Goal: Transaction & Acquisition: Download file/media

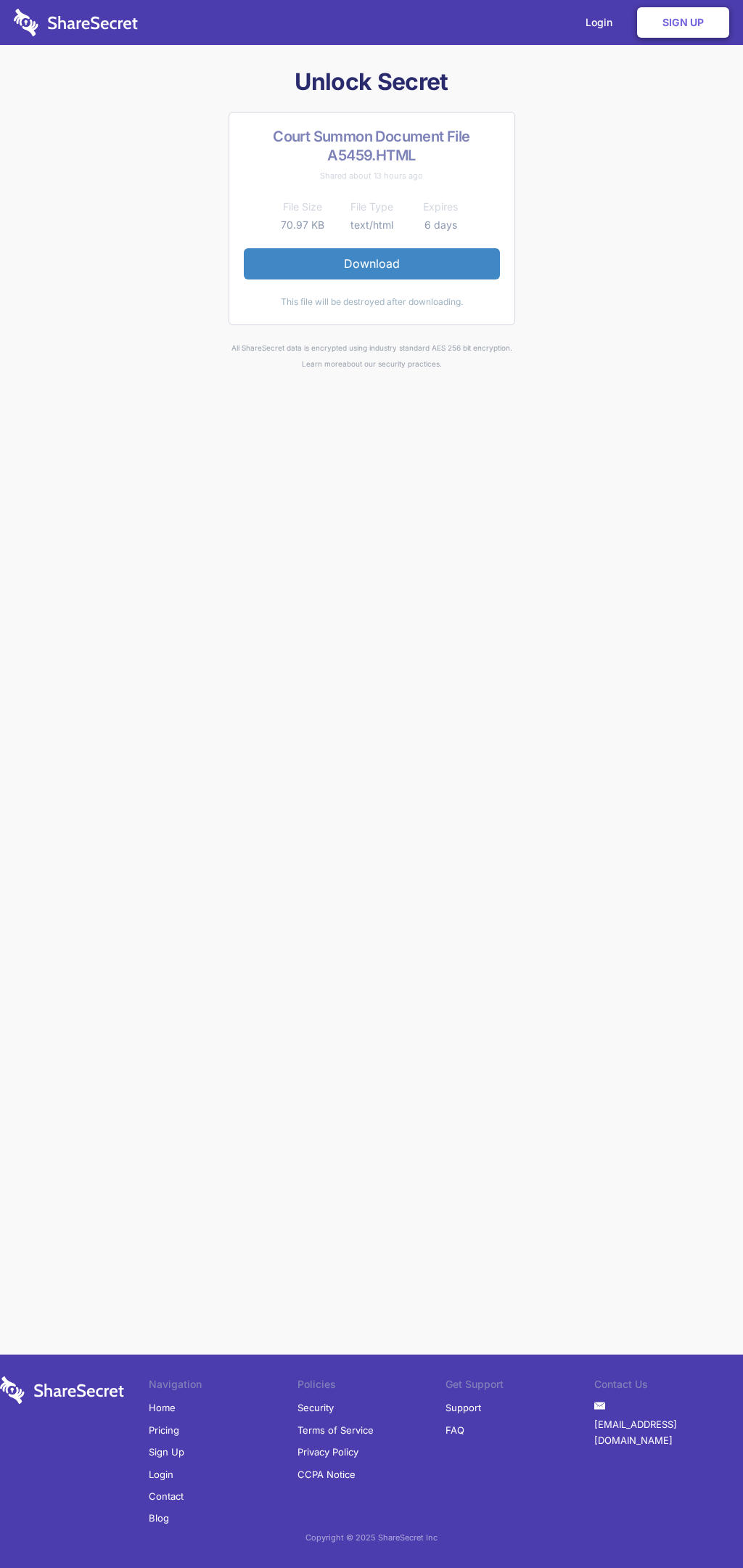
click at [372, 263] on link "Download" at bounding box center [372, 263] width 256 height 31
